Goal: Leave review/rating: Share an evaluation or opinion about a product, service, or content

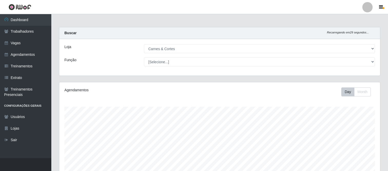
select select "433"
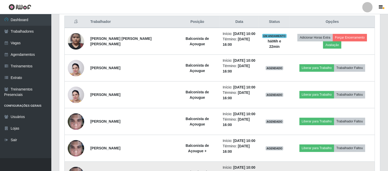
scroll to position [187, 0]
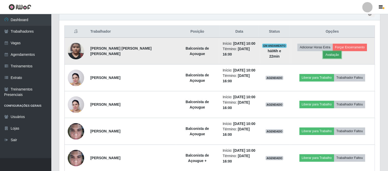
click at [341, 51] on button "Avaliação" at bounding box center [332, 54] width 18 height 7
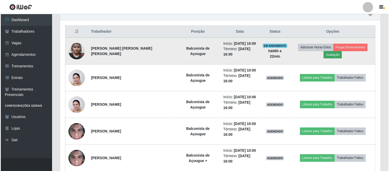
scroll to position [106, 317]
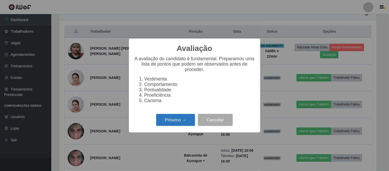
click at [179, 119] on button "Próximo →" at bounding box center [175, 120] width 39 height 12
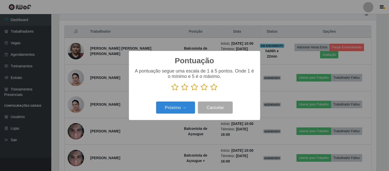
scroll to position [256446, 256235]
click at [193, 91] on icon at bounding box center [194, 87] width 7 height 8
click at [191, 91] on input "radio" at bounding box center [191, 91] width 0 height 0
click at [187, 105] on button "Próximo →" at bounding box center [175, 107] width 39 height 12
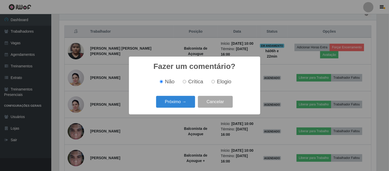
click at [214, 81] on input "Elogio" at bounding box center [213, 81] width 3 height 3
radio input "true"
click at [173, 100] on button "Próximo →" at bounding box center [175, 102] width 39 height 12
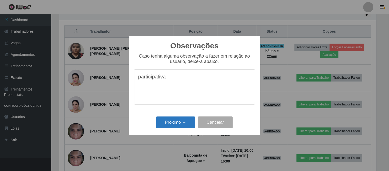
type textarea "participativa"
click at [170, 120] on button "Próximo →" at bounding box center [175, 122] width 39 height 12
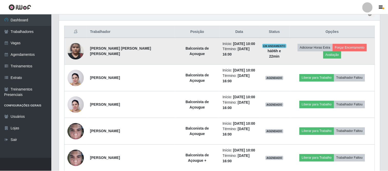
scroll to position [106, 321]
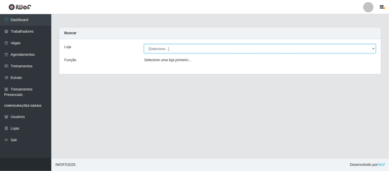
click at [224, 50] on select "[Selecione...] Carnes & Cortes" at bounding box center [260, 48] width 232 height 9
select select "433"
click at [144, 44] on select "[Selecione...] Carnes & Cortes" at bounding box center [260, 48] width 232 height 9
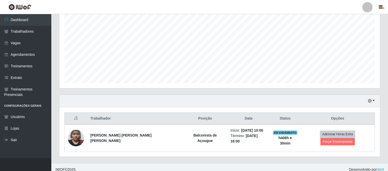
scroll to position [101, 0]
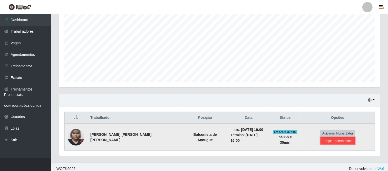
click at [349, 137] on button "Forçar Encerramento" at bounding box center [337, 140] width 34 height 7
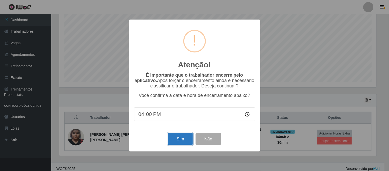
click at [178, 138] on button "Sim" at bounding box center [180, 139] width 25 height 12
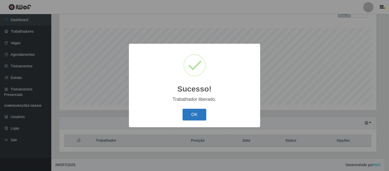
click at [196, 113] on button "OK" at bounding box center [195, 115] width 24 height 12
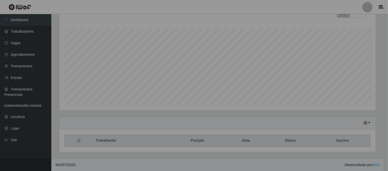
scroll to position [106, 321]
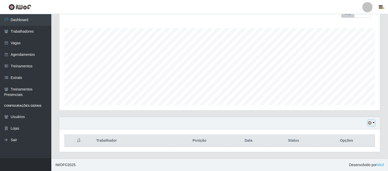
click at [372, 123] on button "button" at bounding box center [371, 123] width 7 height 6
click at [353, 104] on button "1 Semana" at bounding box center [354, 103] width 41 height 11
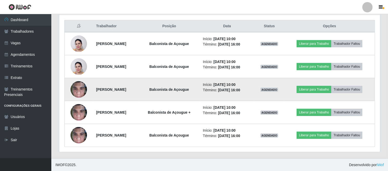
scroll to position [193, 0]
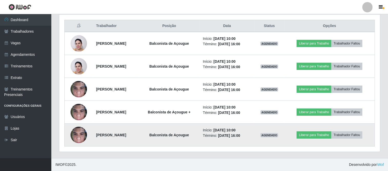
click at [81, 137] on img at bounding box center [79, 135] width 16 height 22
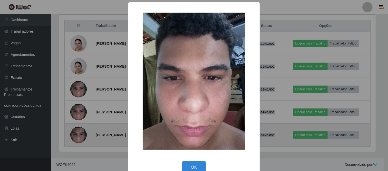
scroll to position [106, 317]
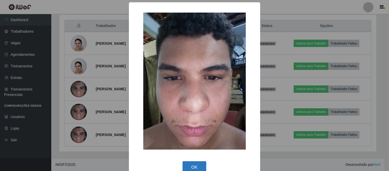
click at [200, 163] on button "OK" at bounding box center [195, 167] width 24 height 12
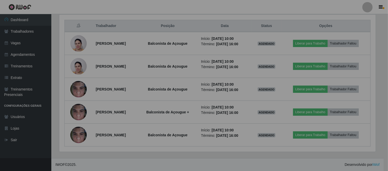
scroll to position [106, 321]
